Goal: Transaction & Acquisition: Purchase product/service

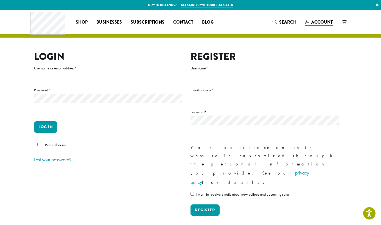
click at [112, 77] on input "Username or email address *" at bounding box center [108, 77] width 148 height 11
type input "**********"
click at [34, 121] on button "Log in" at bounding box center [45, 127] width 23 height 12
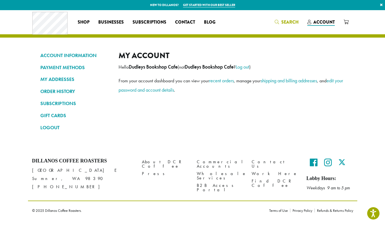
click at [285, 21] on span "Search" at bounding box center [289, 22] width 17 height 6
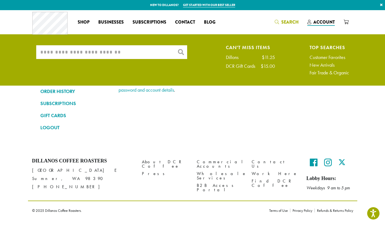
click at [119, 52] on input "What are you searching for?" at bounding box center [111, 52] width 151 height 14
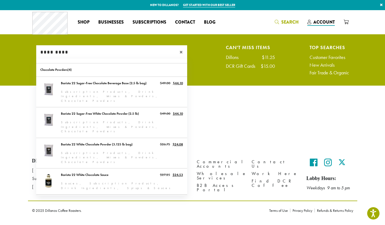
type input "*********"
click at [93, 195] on link "Barista 22 Chocolate Sauce" at bounding box center [111, 208] width 151 height 26
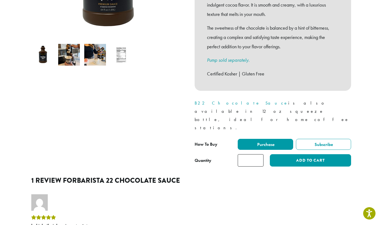
scroll to position [192, 0]
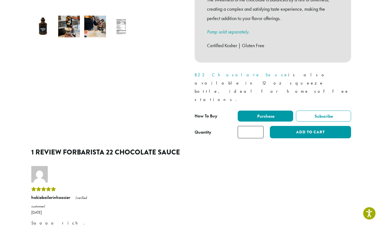
click at [259, 126] on input "*" at bounding box center [251, 132] width 26 height 12
type input "*"
click at [259, 126] on input "*" at bounding box center [251, 132] width 26 height 12
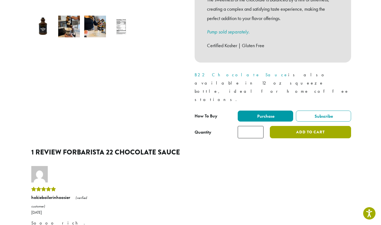
click at [295, 126] on button "Add to cart" at bounding box center [310, 132] width 81 height 12
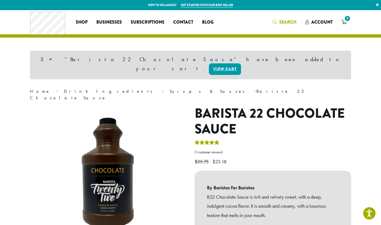
click at [289, 23] on span "Search" at bounding box center [287, 22] width 17 height 6
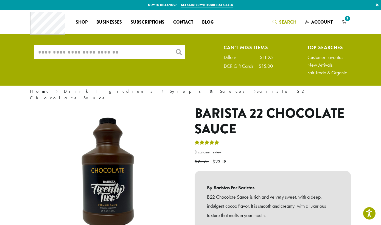
click at [149, 49] on input "What are you searching for?" at bounding box center [109, 52] width 151 height 14
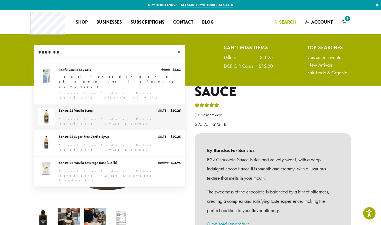
type input "*******"
click at [112, 104] on link "Barista 22 Vanilla Syrup" at bounding box center [109, 117] width 151 height 26
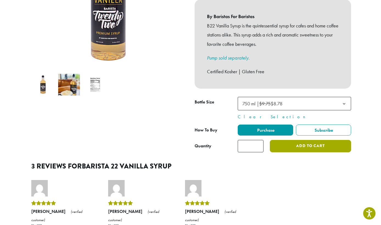
scroll to position [137, 0]
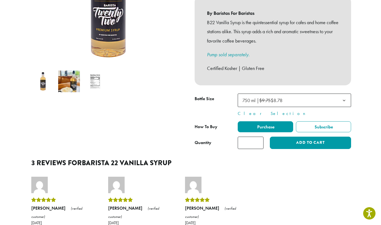
click at [259, 137] on input "*" at bounding box center [251, 143] width 26 height 12
type input "*"
click at [258, 137] on input "*" at bounding box center [251, 143] width 26 height 12
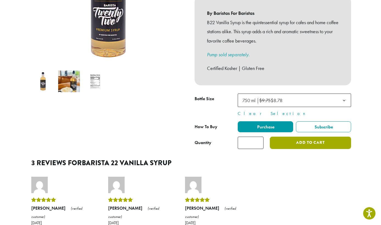
click at [282, 137] on button "Add to cart" at bounding box center [310, 143] width 81 height 12
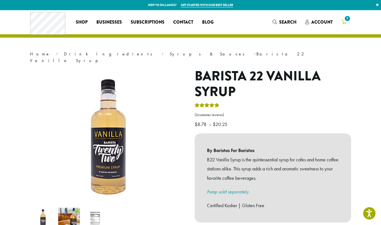
click at [348, 23] on link "7" at bounding box center [344, 22] width 14 height 9
click at [347, 21] on span "7" at bounding box center [347, 18] width 7 height 7
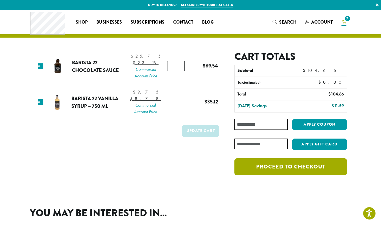
click at [309, 167] on link "Proceed to checkout" at bounding box center [290, 166] width 113 height 17
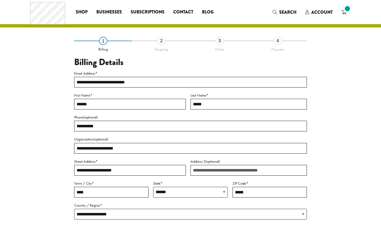
select select "**"
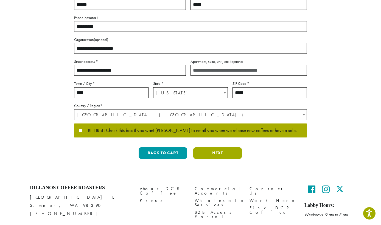
click at [240, 153] on button "Next" at bounding box center [217, 153] width 49 height 12
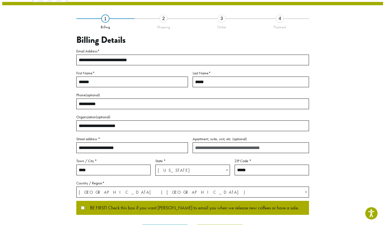
scroll to position [7, 0]
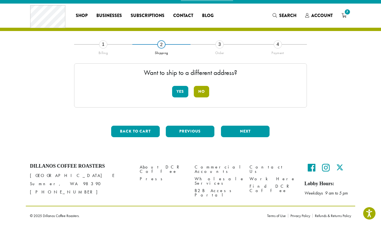
click at [207, 93] on button "No" at bounding box center [201, 92] width 15 height 12
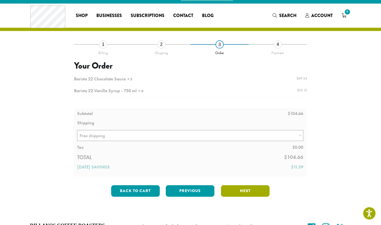
click at [243, 190] on button "Next" at bounding box center [245, 191] width 49 height 12
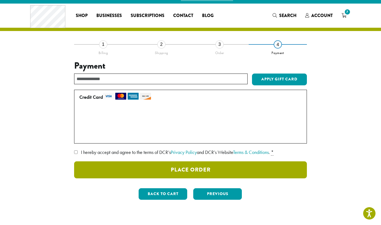
click at [166, 171] on button "Place Order" at bounding box center [190, 169] width 233 height 17
